Goal: Task Accomplishment & Management: Use online tool/utility

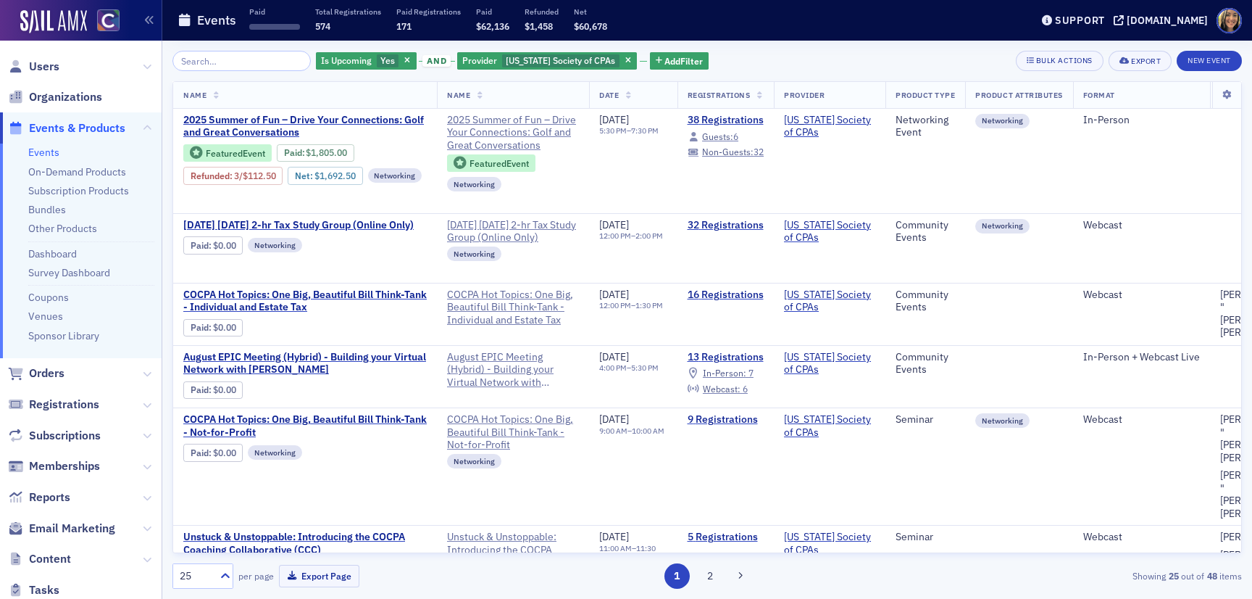
scroll to position [654, 0]
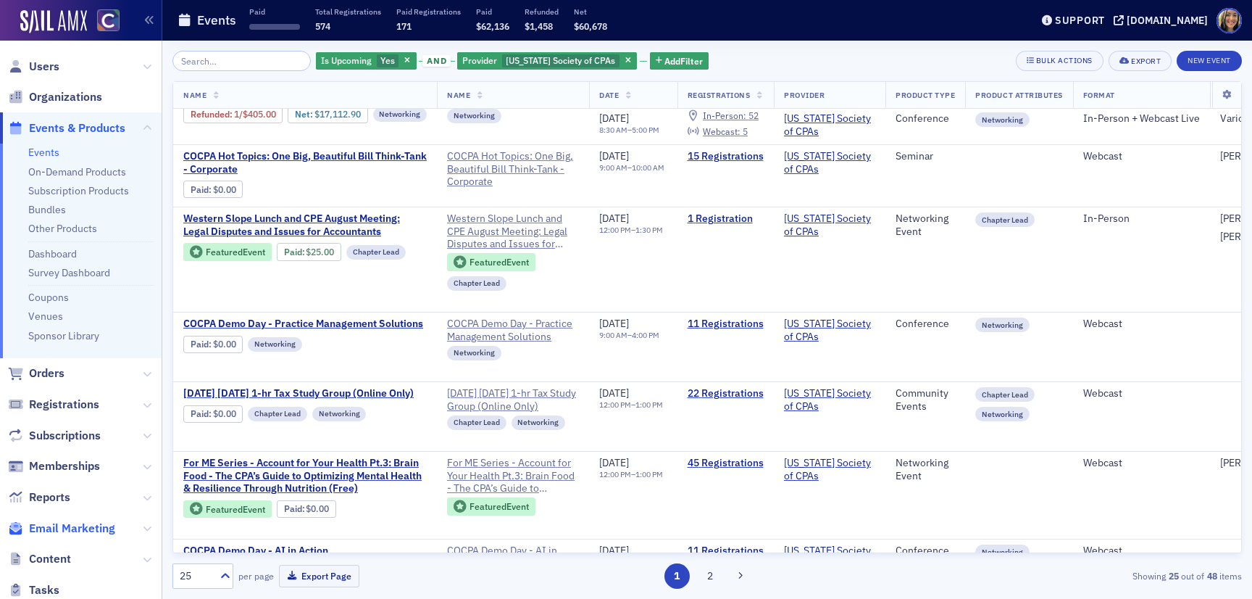
click at [88, 525] on span "Email Marketing" at bounding box center [72, 528] width 86 height 16
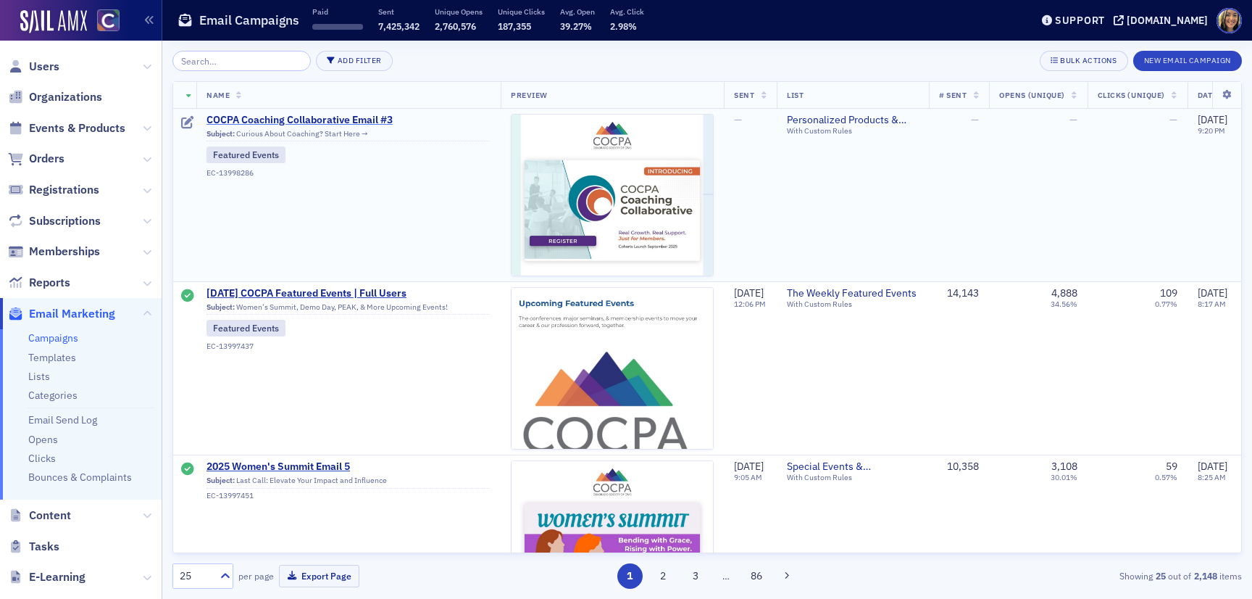
click at [285, 122] on span "COCPA Coaching Collaborative Email #3" at bounding box center [349, 120] width 284 height 13
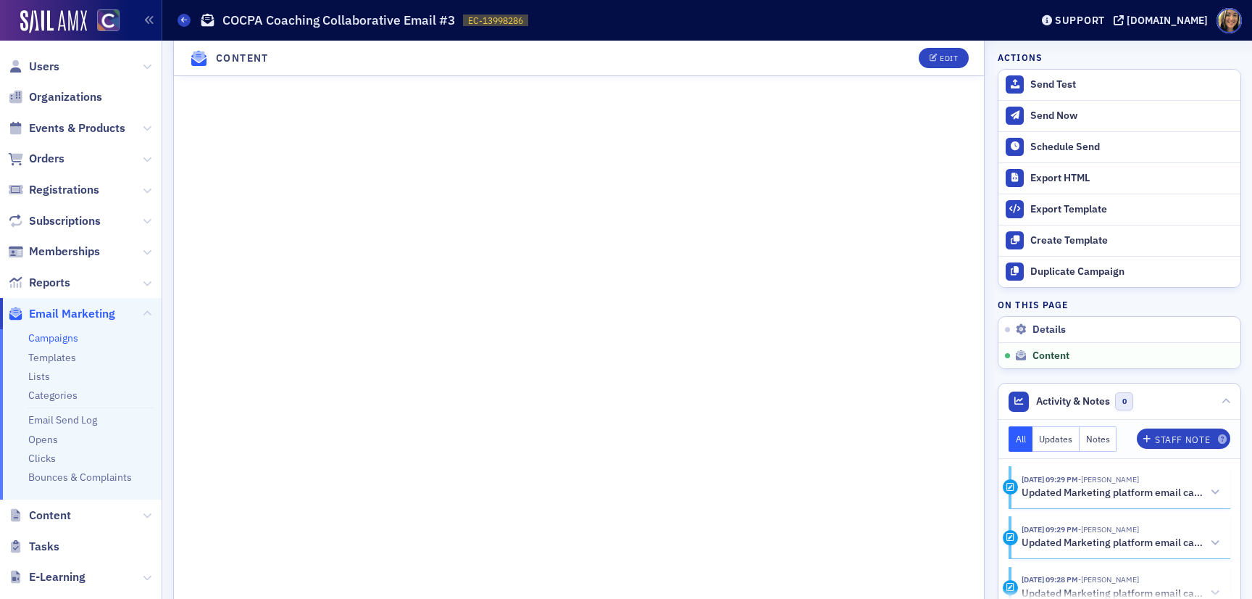
scroll to position [759, 0]
click at [935, 64] on button "Edit" at bounding box center [944, 58] width 50 height 20
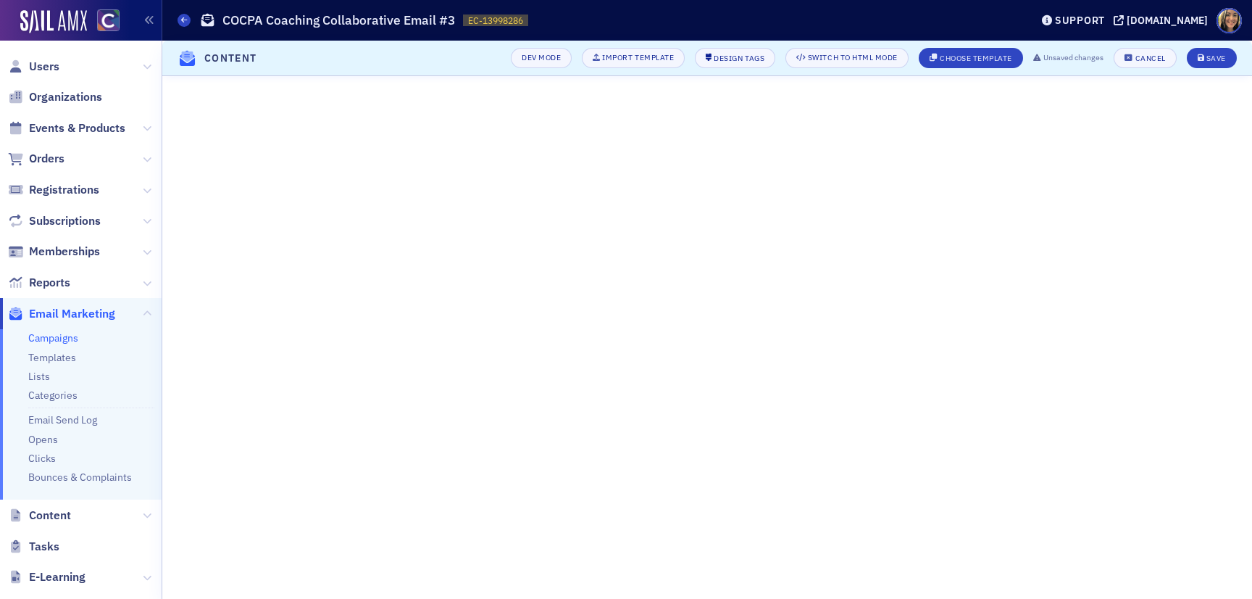
click at [1227, 46] on header "Content Dev Mode Import Template Design Tags Switch to HTML Mode Choose Templat…" at bounding box center [707, 59] width 1090 height 36
click at [1220, 54] on div "Save" at bounding box center [1216, 58] width 20 height 8
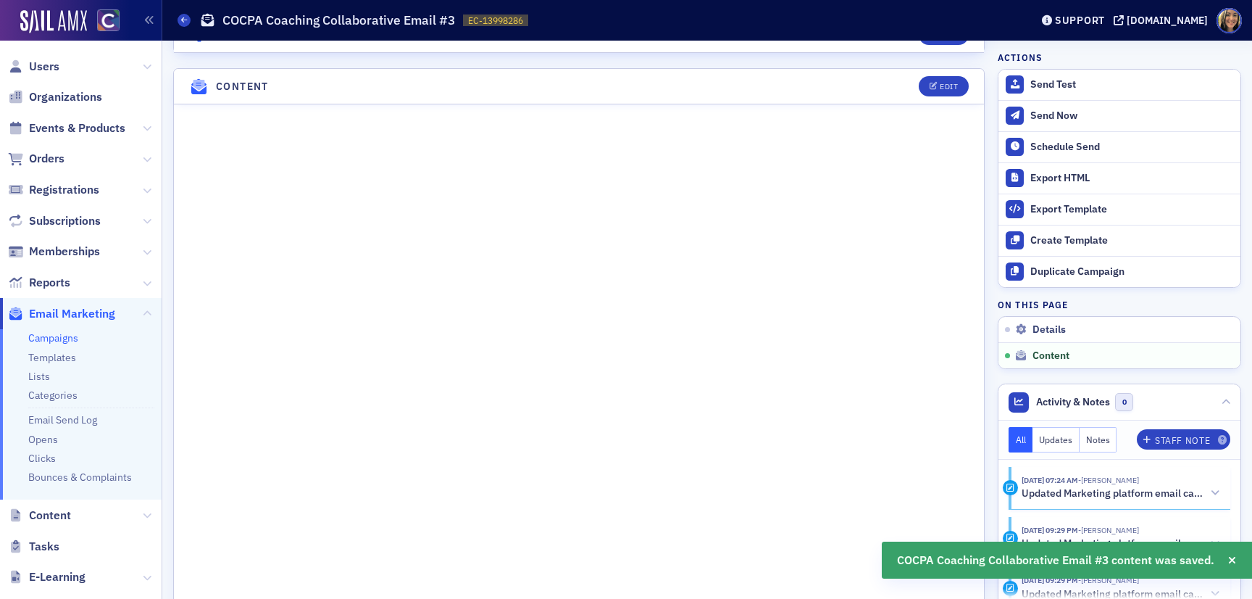
scroll to position [570, 0]
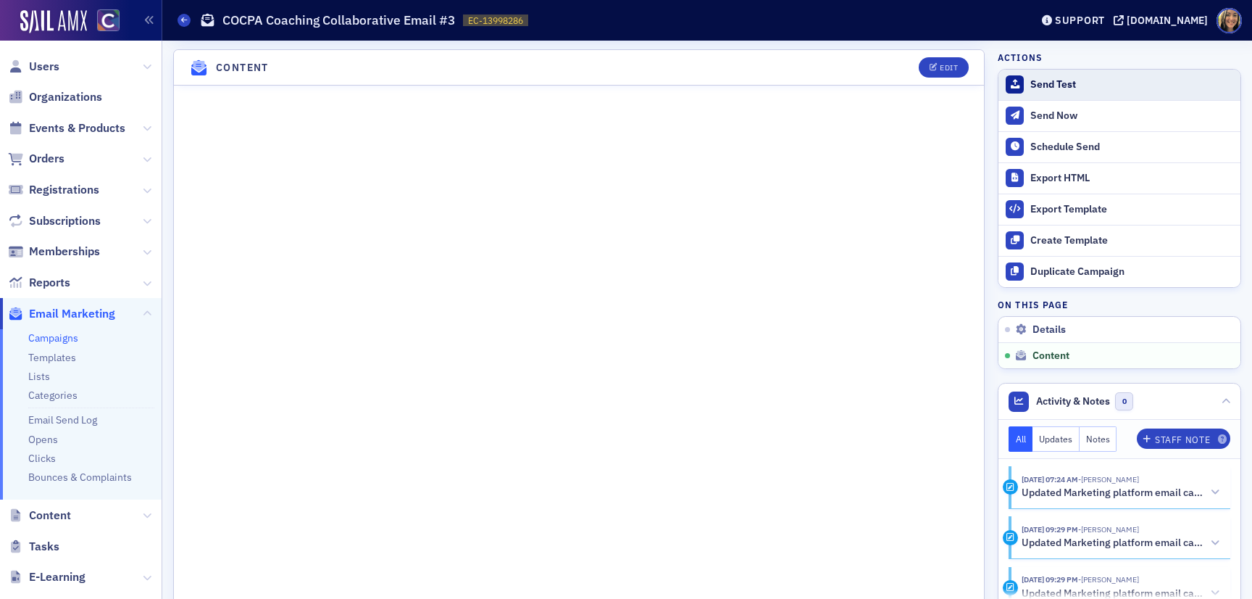
click at [1056, 93] on button "Send Test" at bounding box center [1120, 85] width 242 height 30
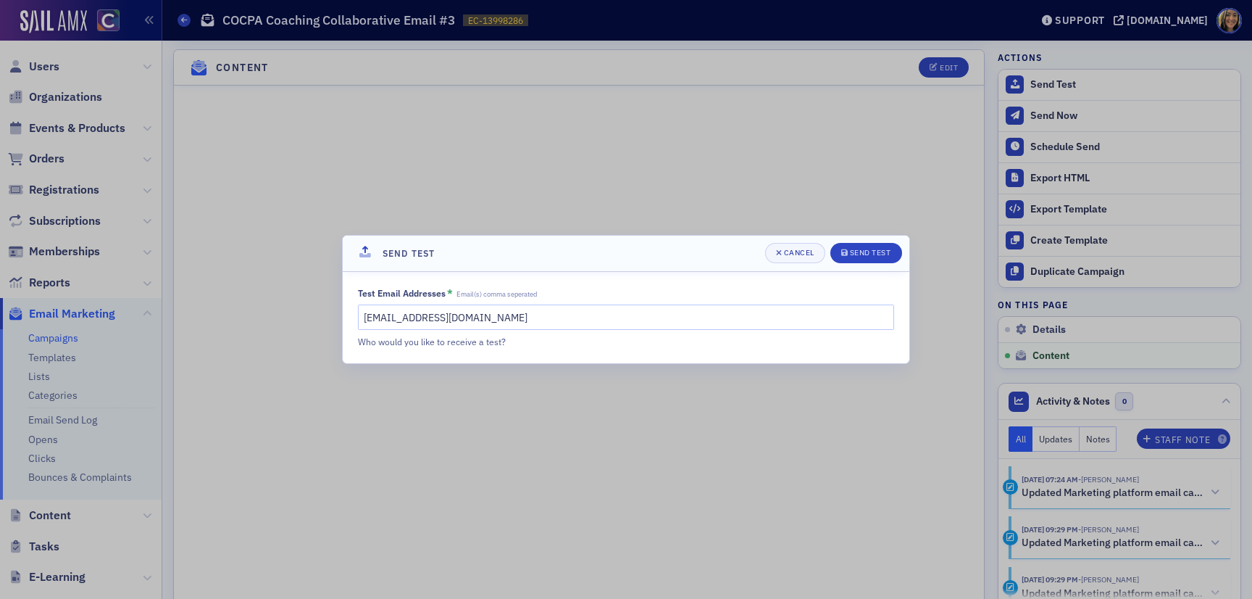
click at [658, 304] on div "Test Email Addresses * Email(s) comma seperated [EMAIL_ADDRESS][DOMAIN_NAME] Wh…" at bounding box center [626, 318] width 536 height 62
click at [658, 310] on input "[EMAIL_ADDRESS][DOMAIN_NAME]" at bounding box center [626, 316] width 536 height 25
click at [700, 313] on input "[PERSON_NAME]" at bounding box center [626, 316] width 536 height 25
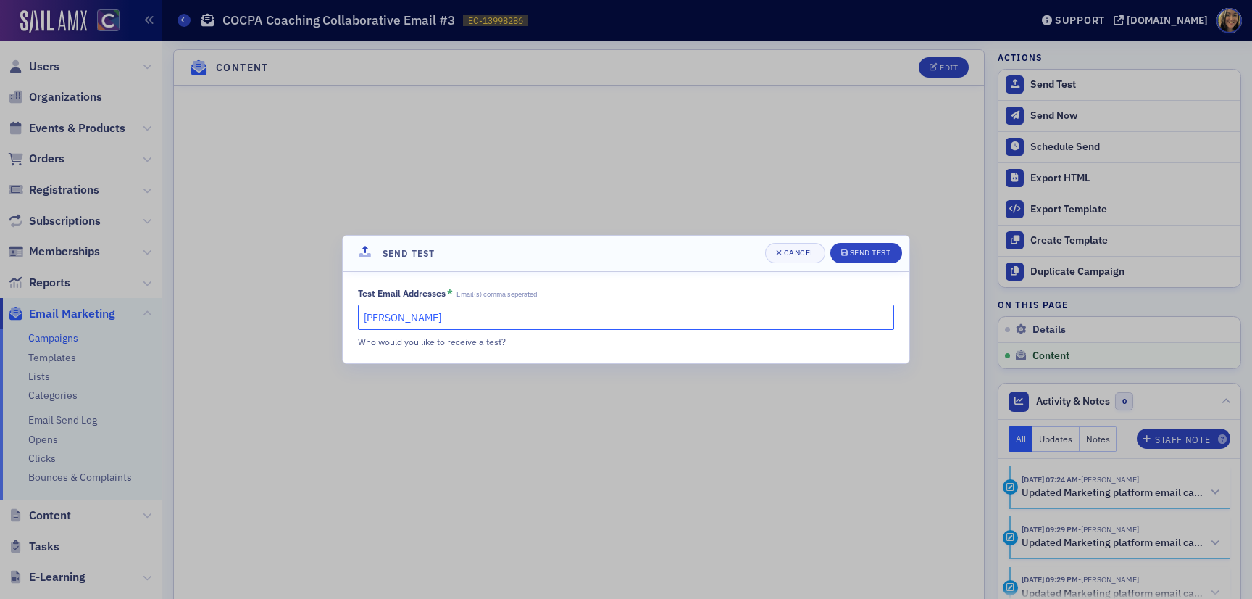
click at [700, 313] on input "[PERSON_NAME]" at bounding box center [626, 316] width 536 height 25
type input "a"
type input "[EMAIL_ADDRESS][DOMAIN_NAME]"
click at [880, 254] on div "Send Test" at bounding box center [870, 253] width 41 height 8
